Goal: Information Seeking & Learning: Learn about a topic

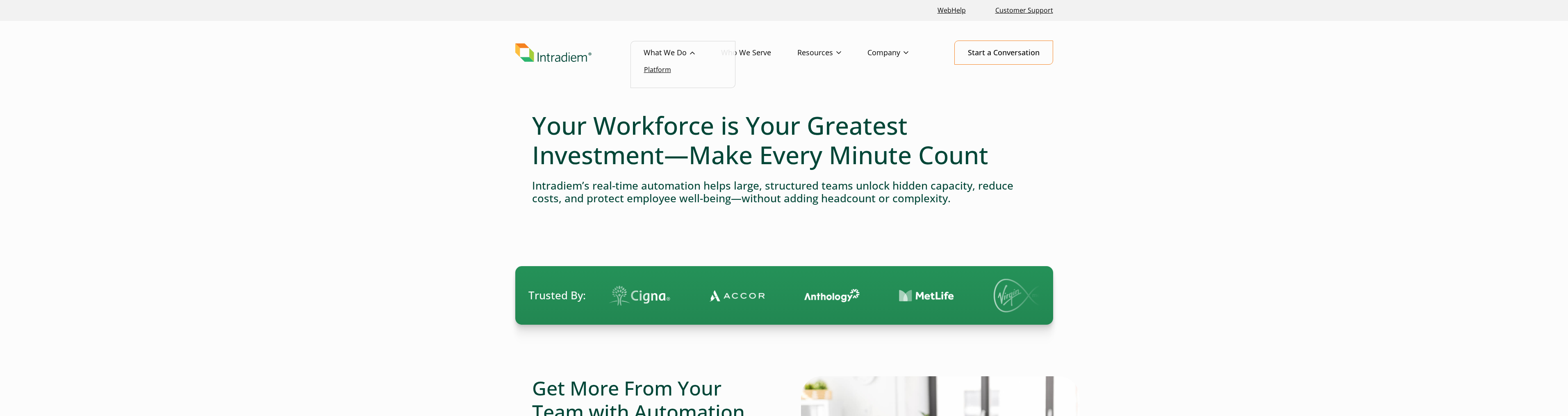
click at [657, 68] on link "Platform" at bounding box center [658, 69] width 27 height 9
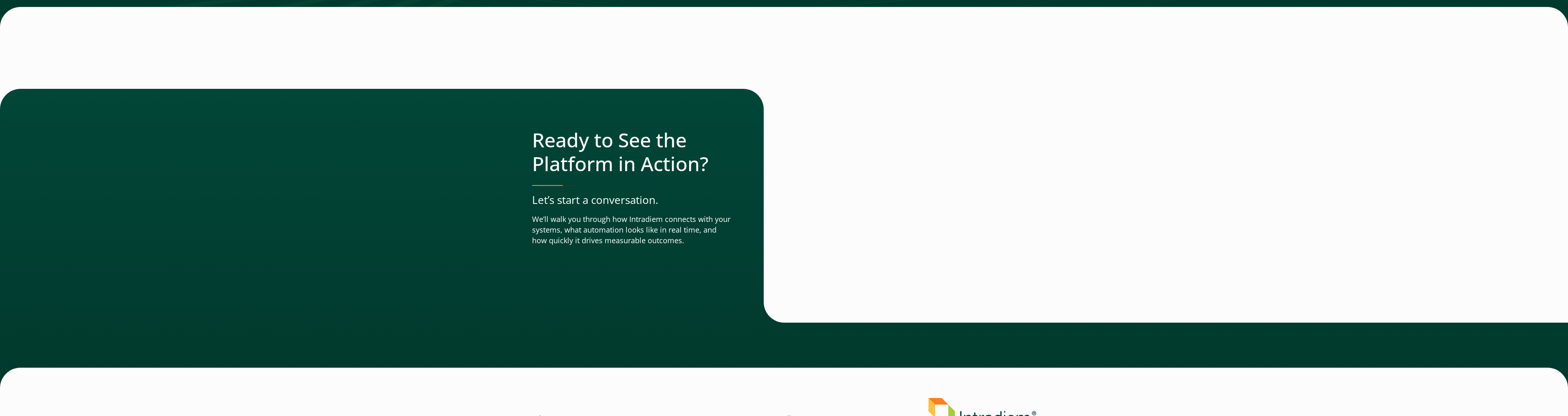
scroll to position [2828, 0]
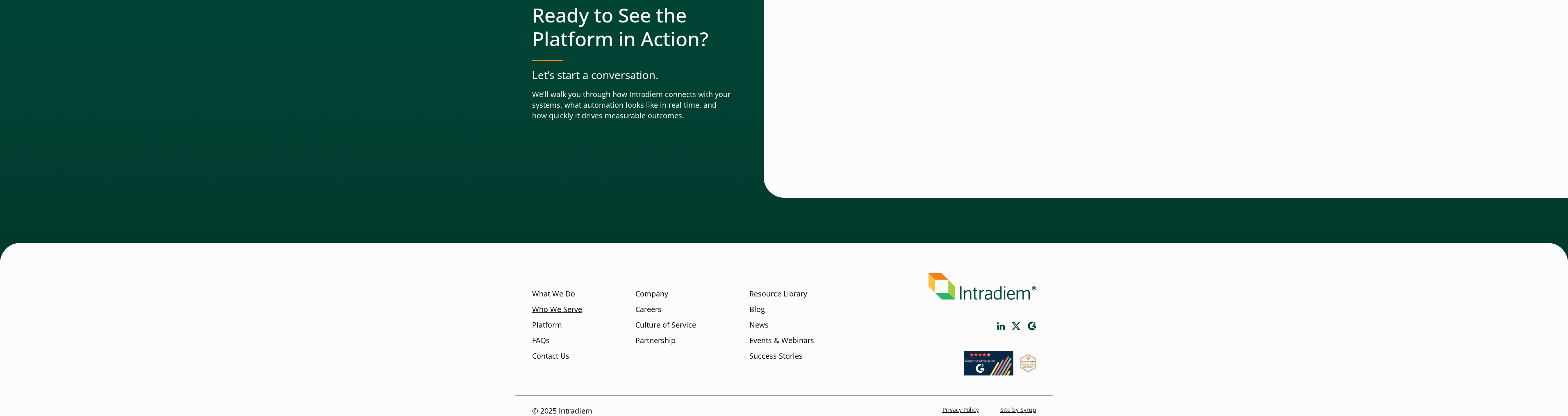
click at [565, 304] on link "Who We Serve" at bounding box center [557, 310] width 50 height 11
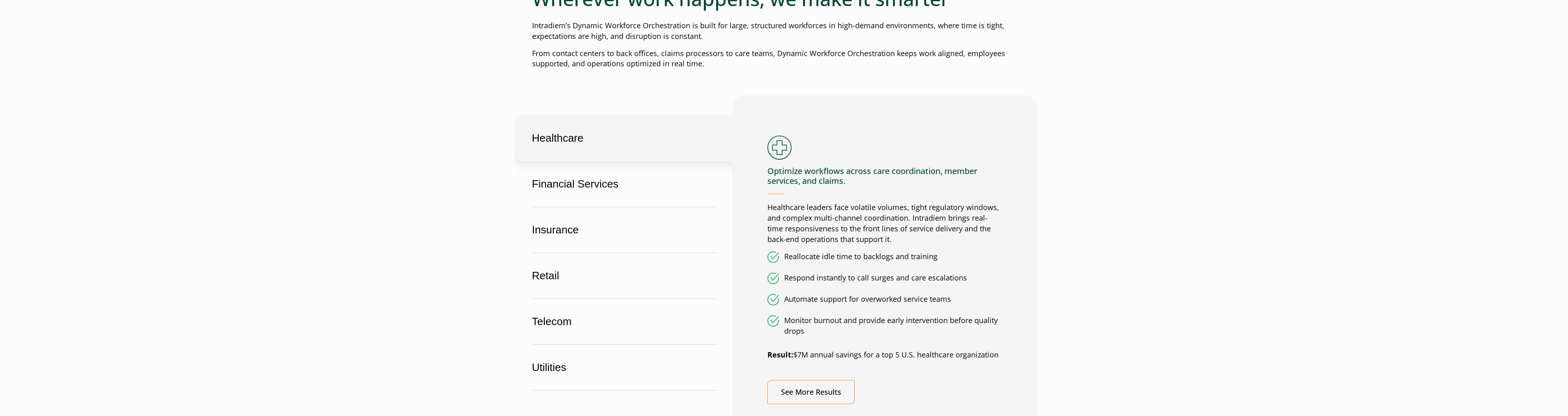
scroll to position [410, 0]
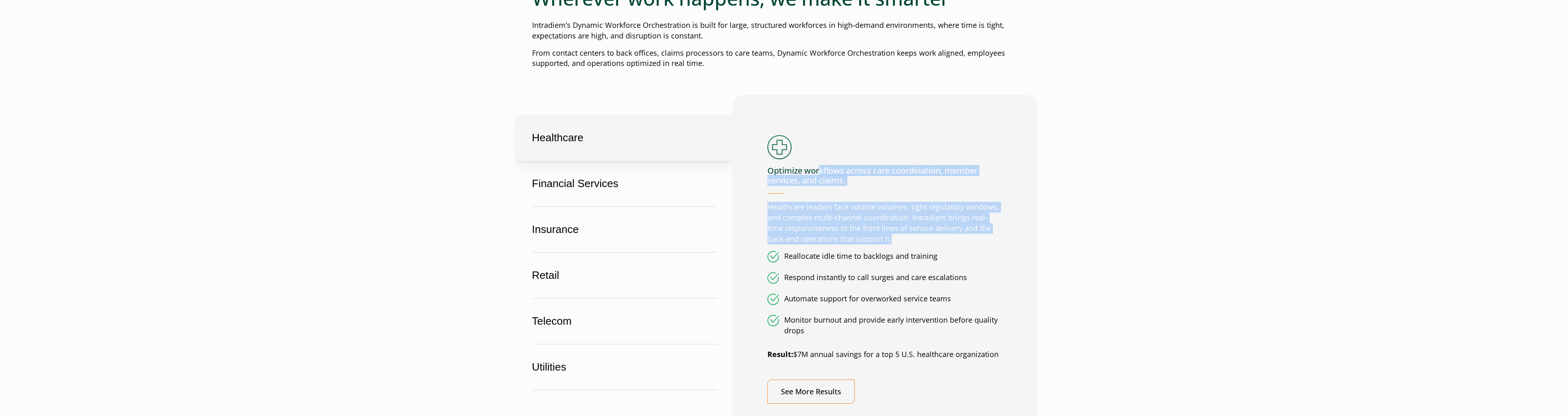
drag, startPoint x: 822, startPoint y: 172, endPoint x: 889, endPoint y: 241, distance: 96.2
click at [889, 241] on div "Optimize workflows across care coordination, member services, and claims. Healt…" at bounding box center [885, 270] width 235 height 268
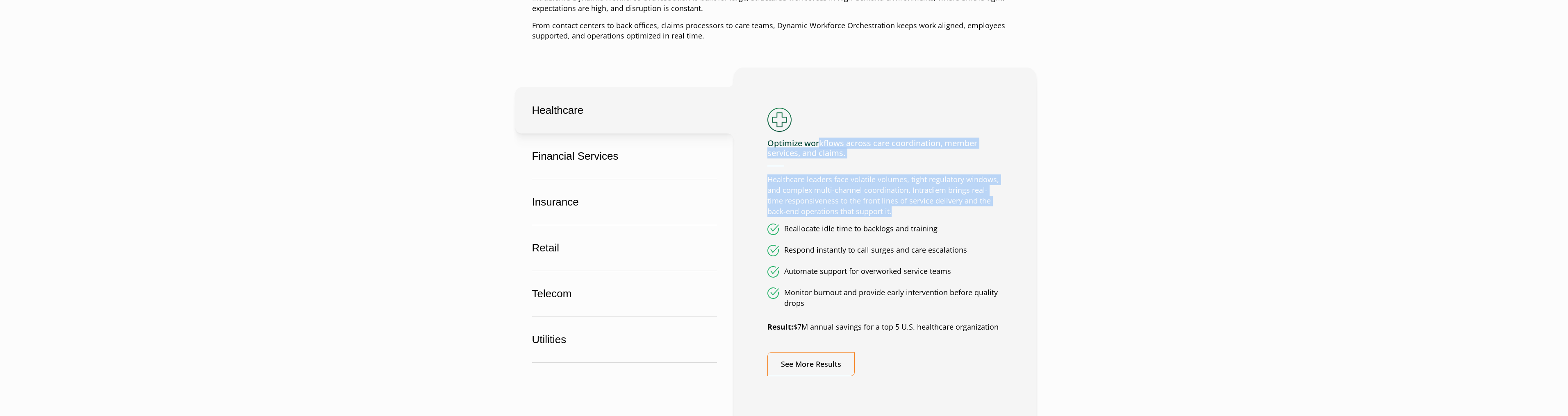
scroll to position [451, 0]
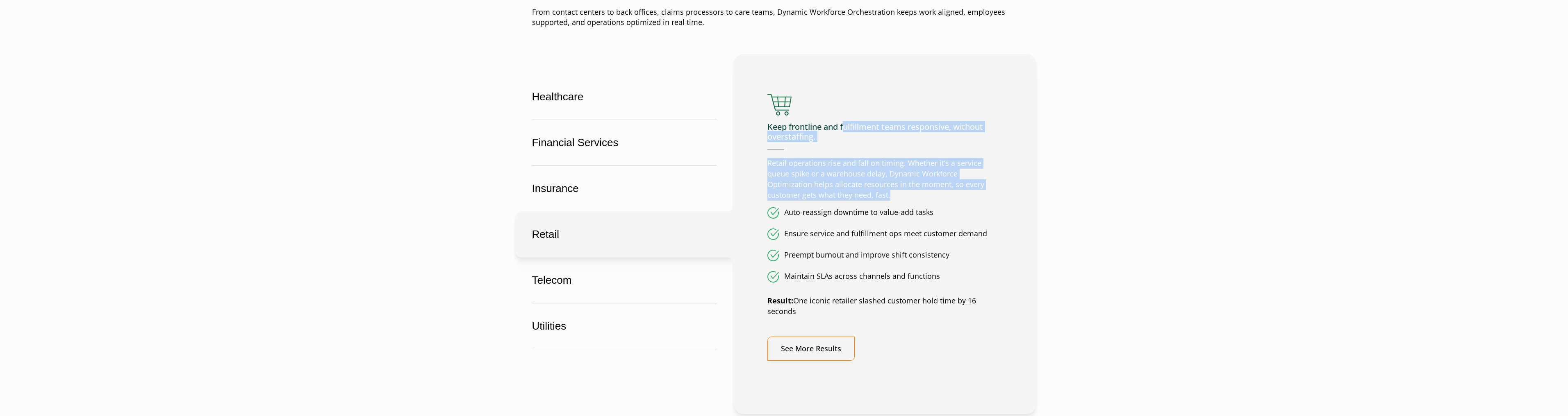
drag, startPoint x: 846, startPoint y: 126, endPoint x: 861, endPoint y: 199, distance: 74.5
click at [861, 199] on div "Keep frontline and fulfillment teams responsive, without overstaffing. Retail o…" at bounding box center [885, 227] width 235 height 266
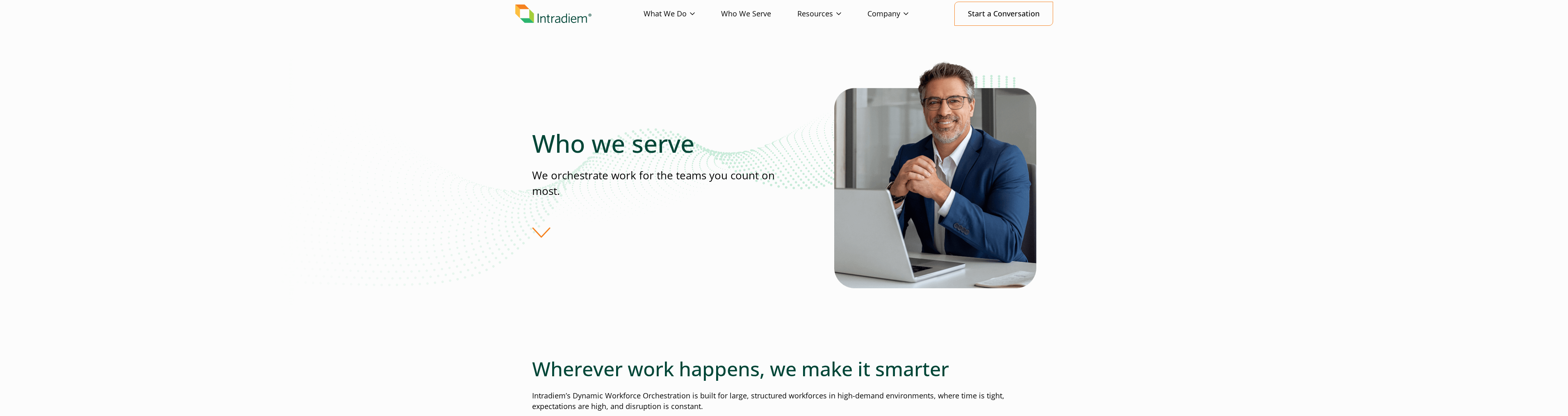
scroll to position [0, 0]
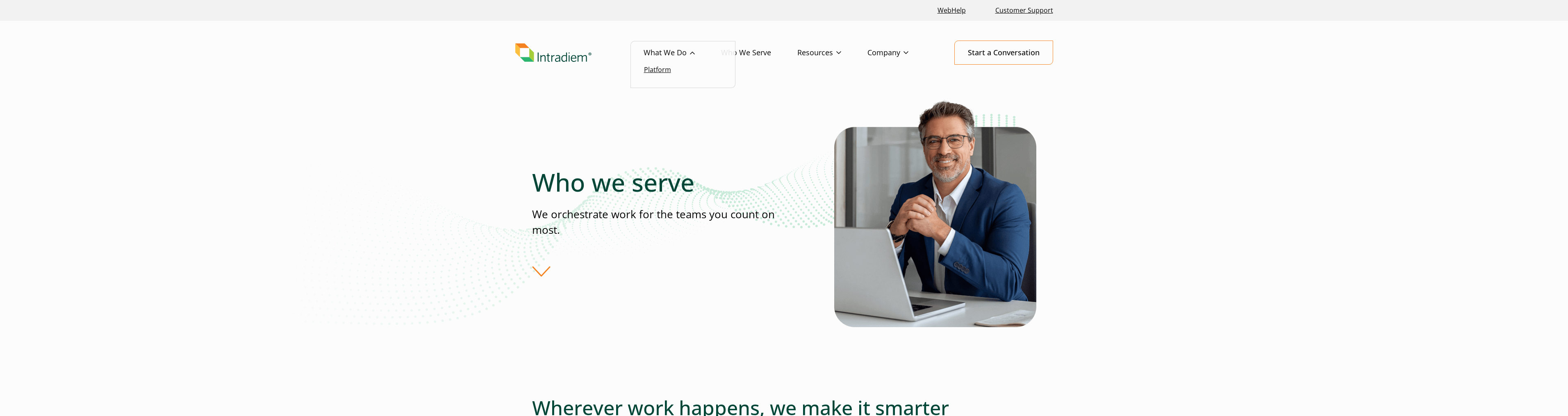
click at [656, 69] on link "Platform" at bounding box center [658, 69] width 27 height 9
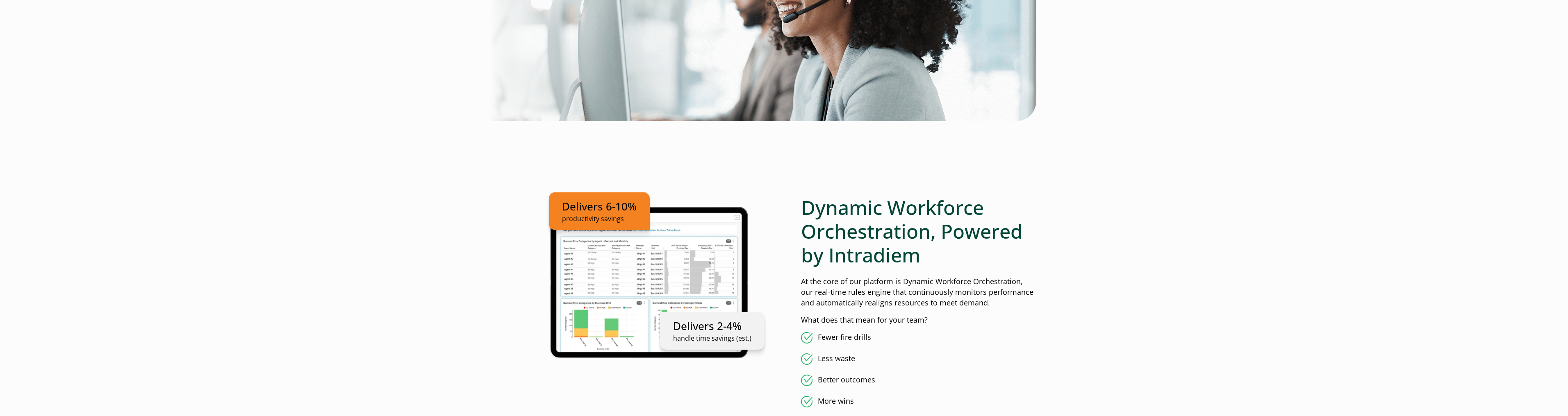
scroll to position [327, 0]
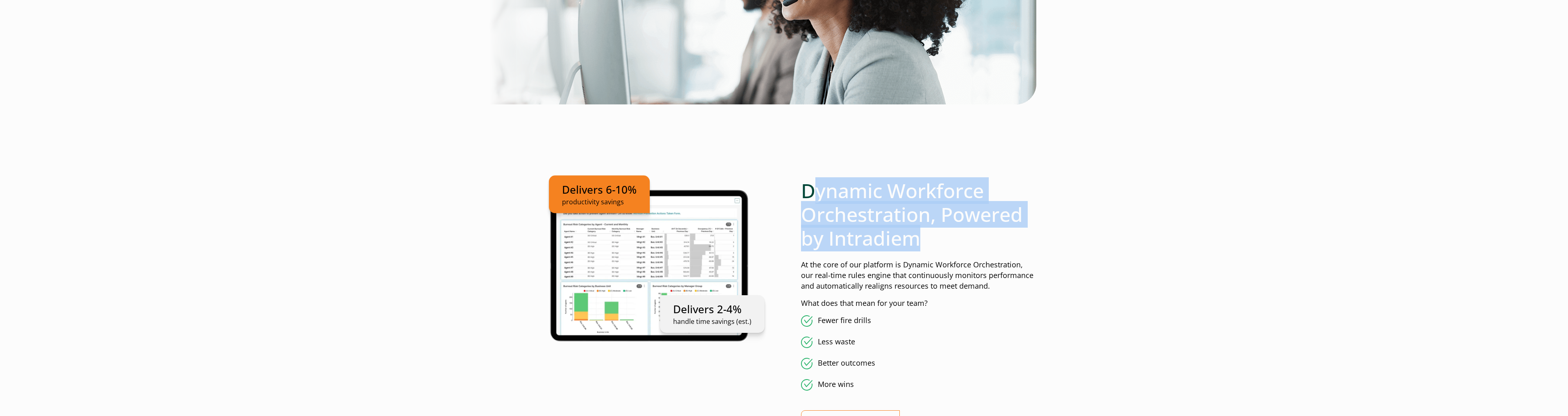
drag, startPoint x: 814, startPoint y: 187, endPoint x: 917, endPoint y: 239, distance: 115.4
click at [917, 239] on h2 "Dynamic Workforce Orchestration, Powered by Intradiem" at bounding box center [918, 214] width 235 height 71
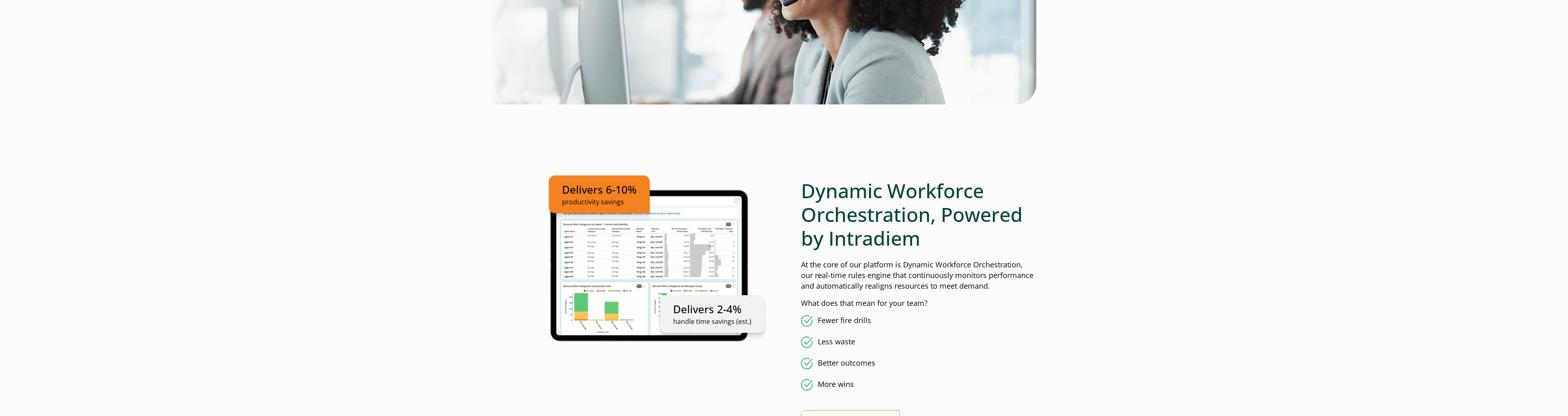
click at [918, 261] on p "At the core of our platform is Dynamic Workforce Orchestration, our real-time r…" at bounding box center [918, 275] width 235 height 32
drag, startPoint x: 878, startPoint y: 263, endPoint x: 889, endPoint y: 264, distance: 11.0
click at [889, 264] on p "At the core of our platform is Dynamic Workforce Orchestration, our real-time r…" at bounding box center [918, 275] width 235 height 32
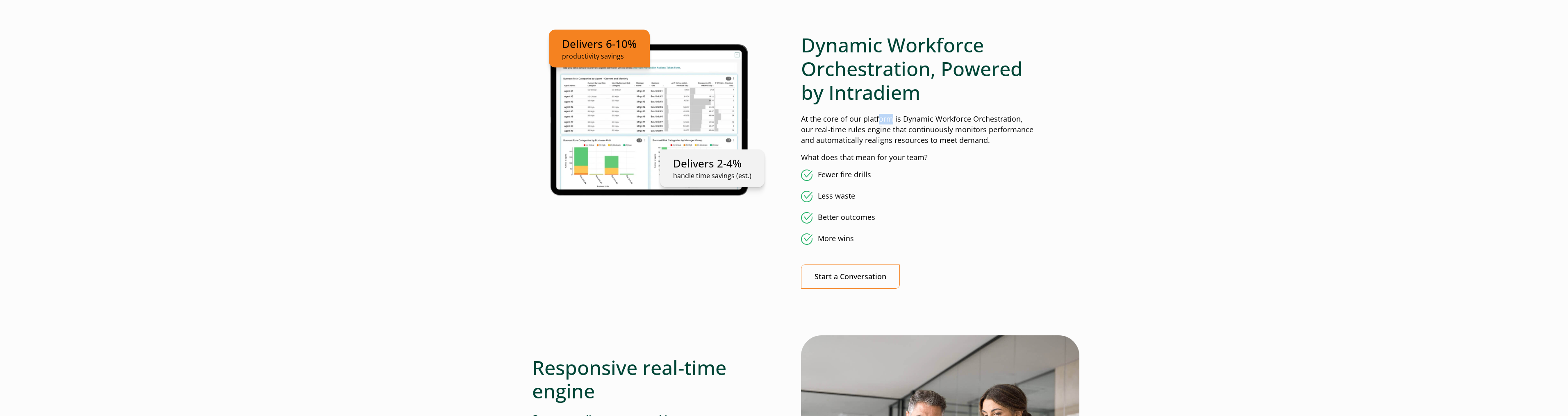
scroll to position [492, 0]
